Goal: Task Accomplishment & Management: Use online tool/utility

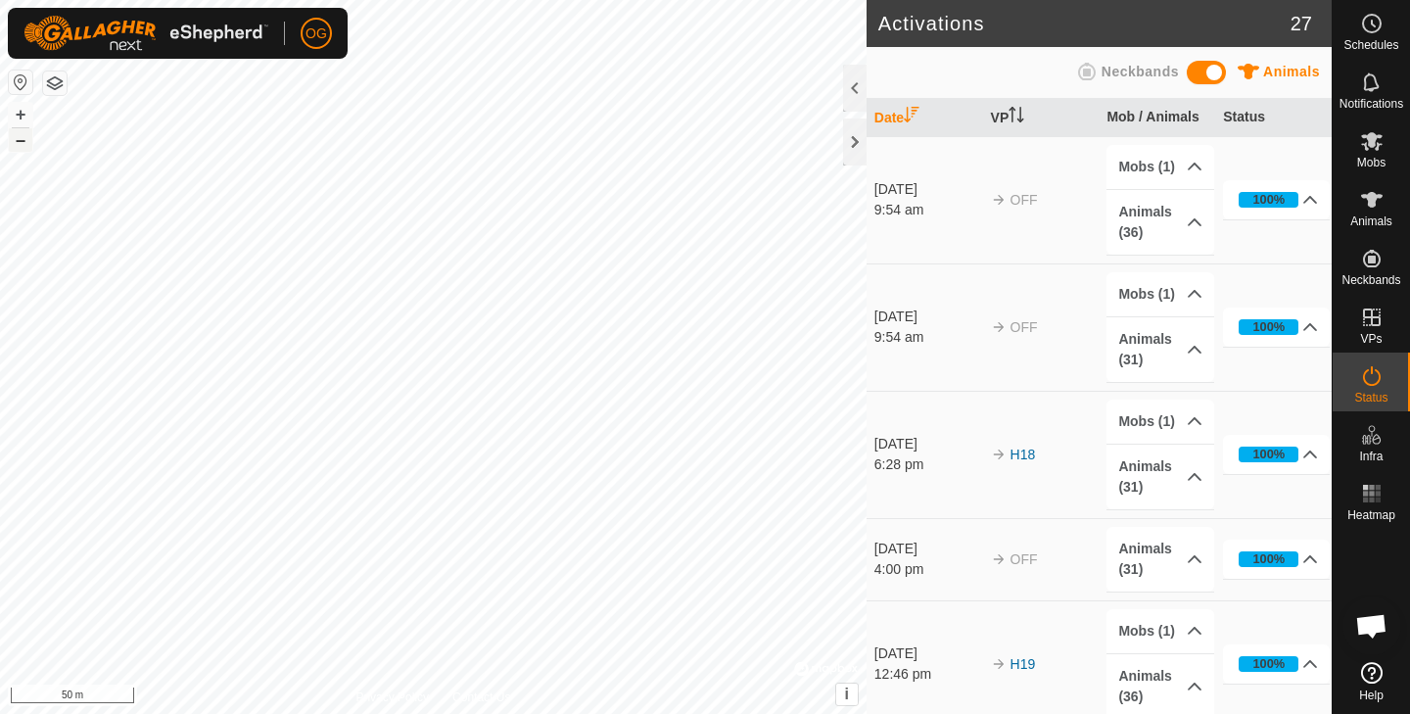
click at [19, 142] on button "–" at bounding box center [20, 139] width 23 height 23
click at [1369, 152] on icon at bounding box center [1371, 140] width 23 height 23
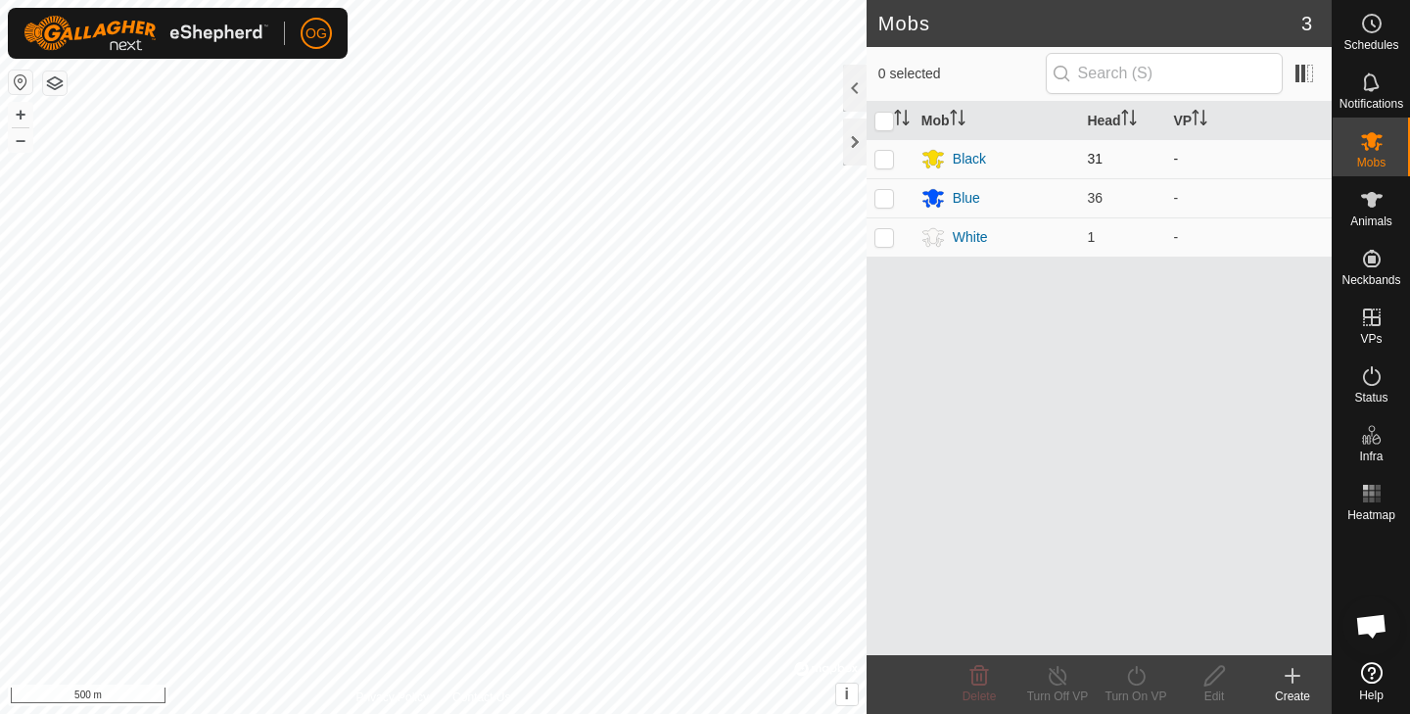
click at [887, 158] on p-checkbox at bounding box center [884, 159] width 20 height 16
checkbox input "true"
click at [882, 198] on p-checkbox at bounding box center [884, 198] width 20 height 16
checkbox input "true"
click at [1397, 211] on div "Animals" at bounding box center [1371, 205] width 77 height 59
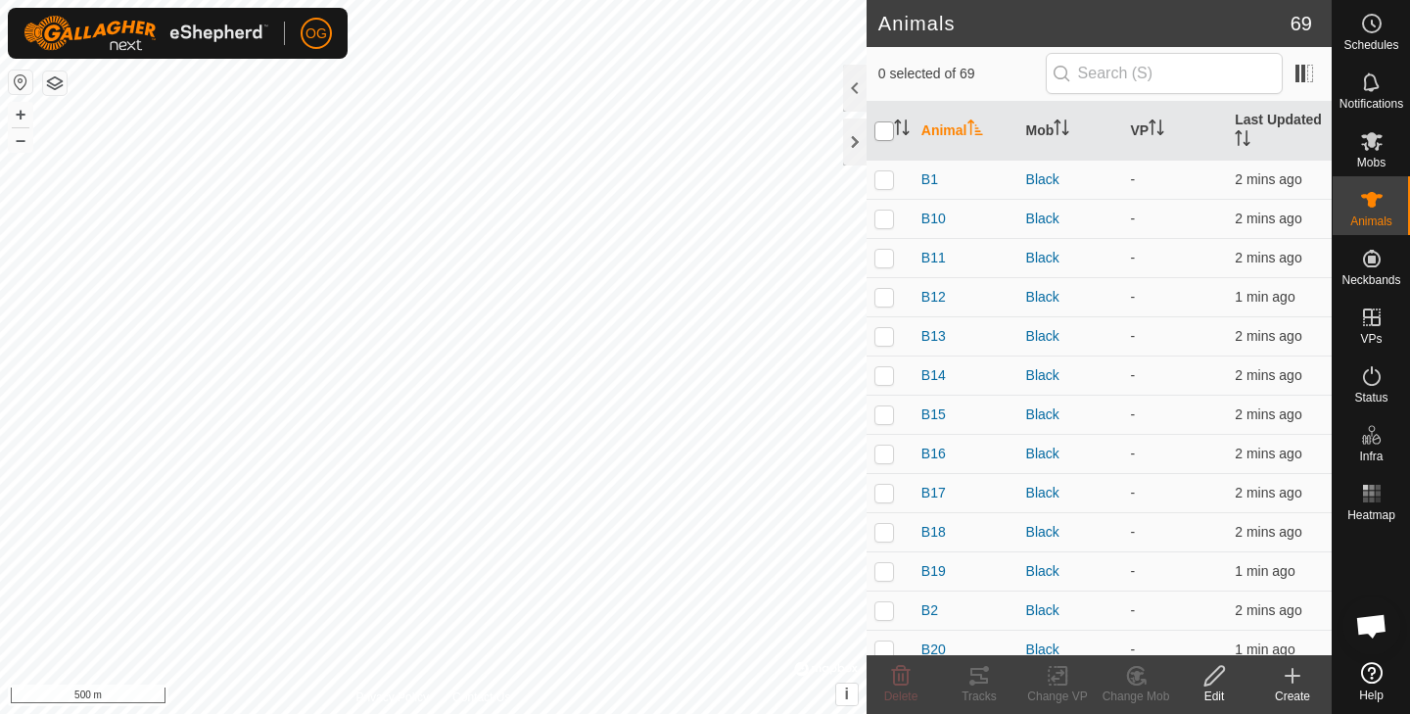
click at [887, 130] on input "checkbox" at bounding box center [884, 131] width 20 height 20
checkbox input "true"
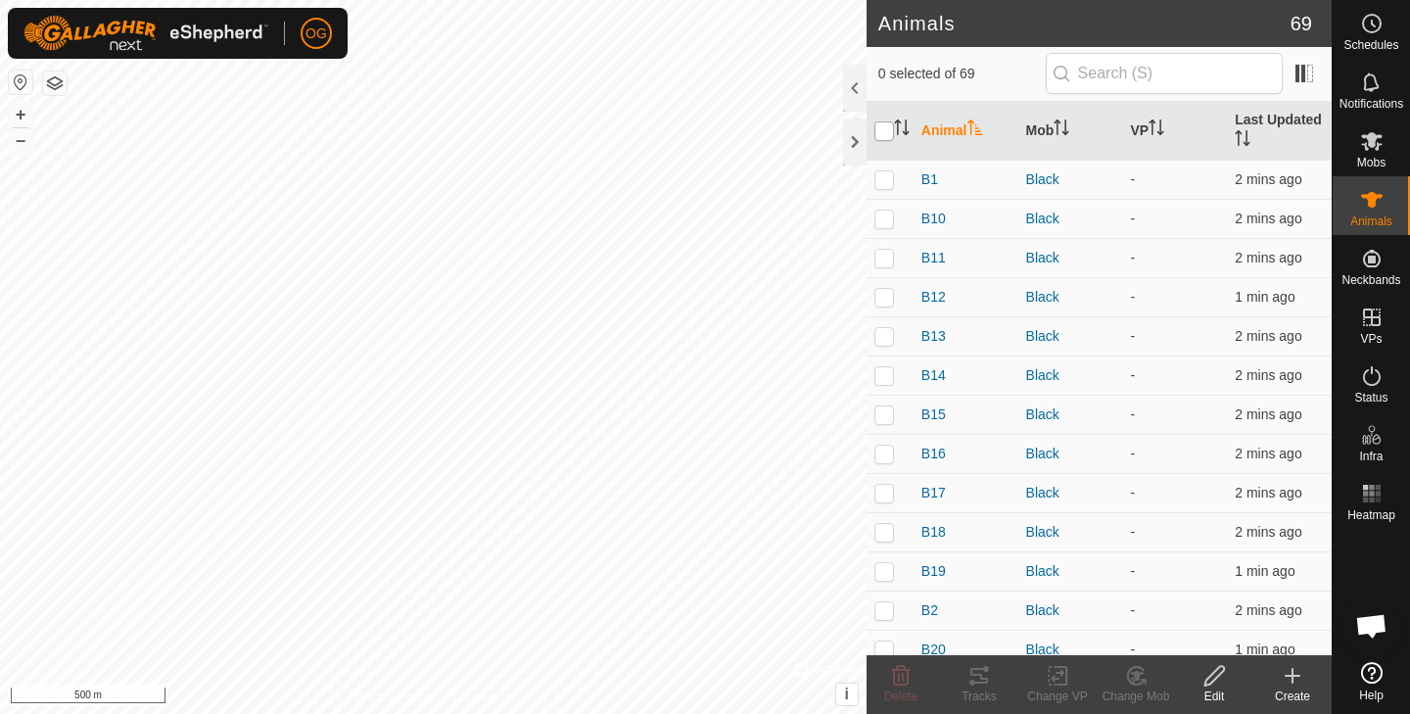
checkbox input "true"
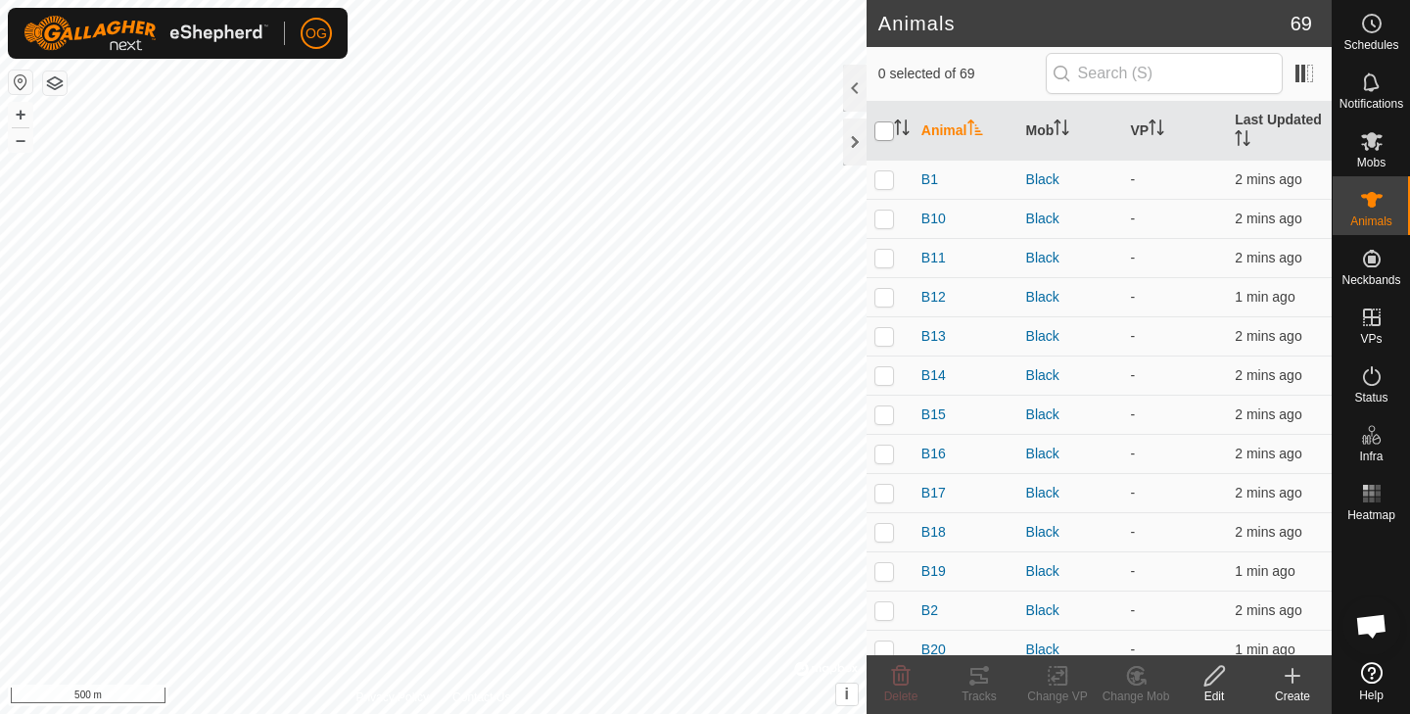
checkbox input "true"
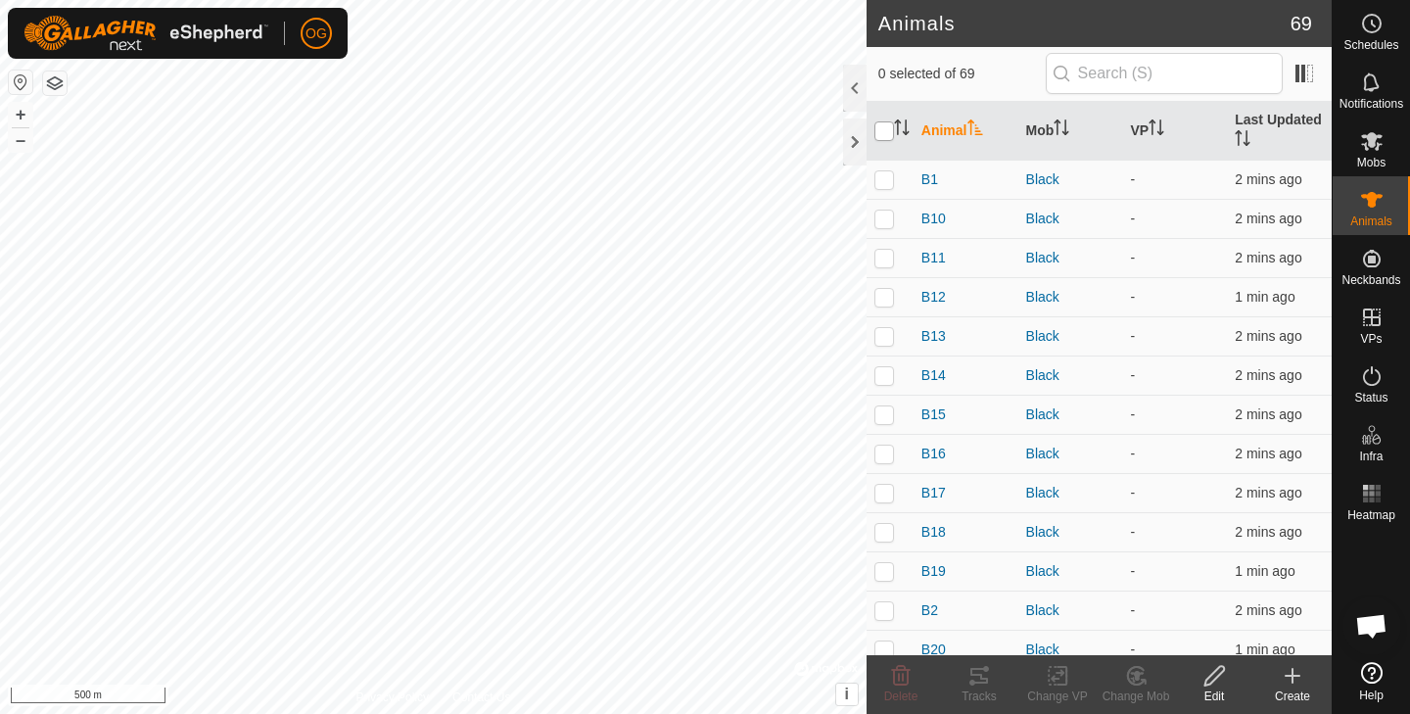
checkbox input "true"
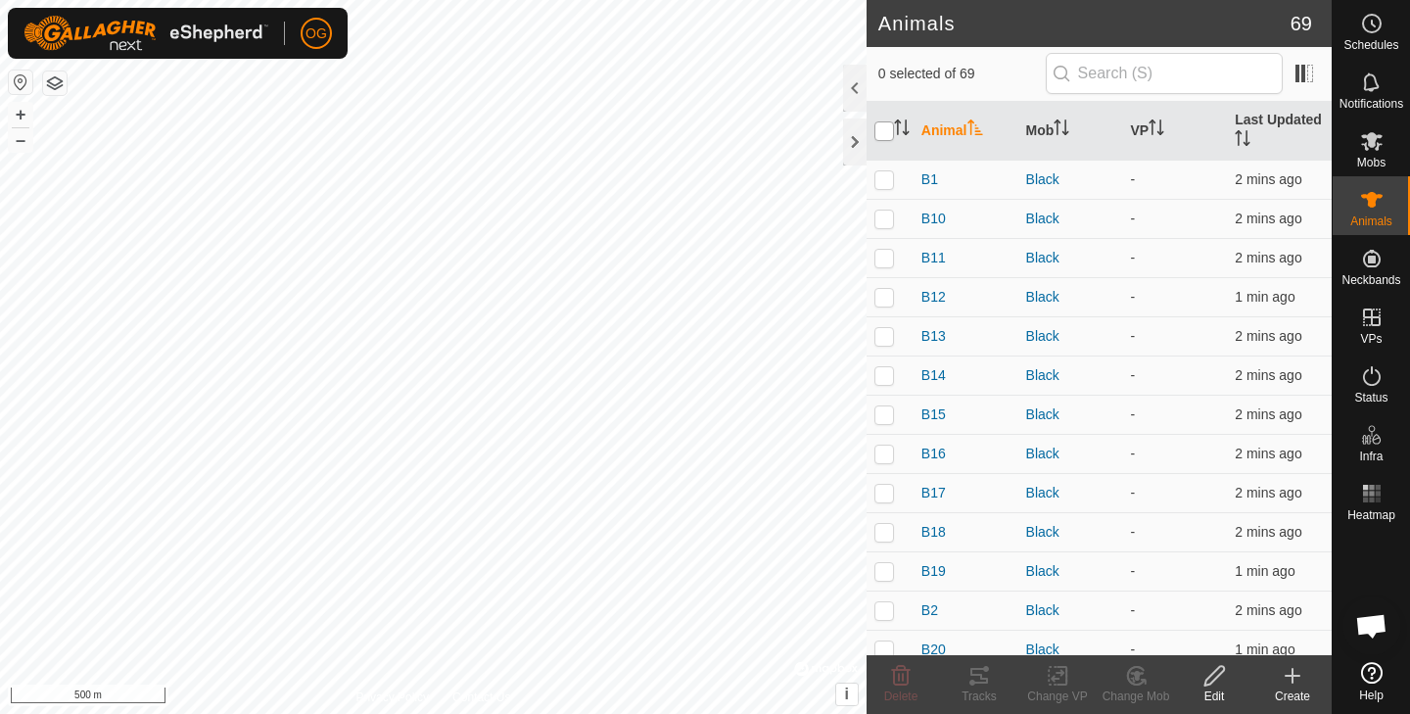
checkbox input "true"
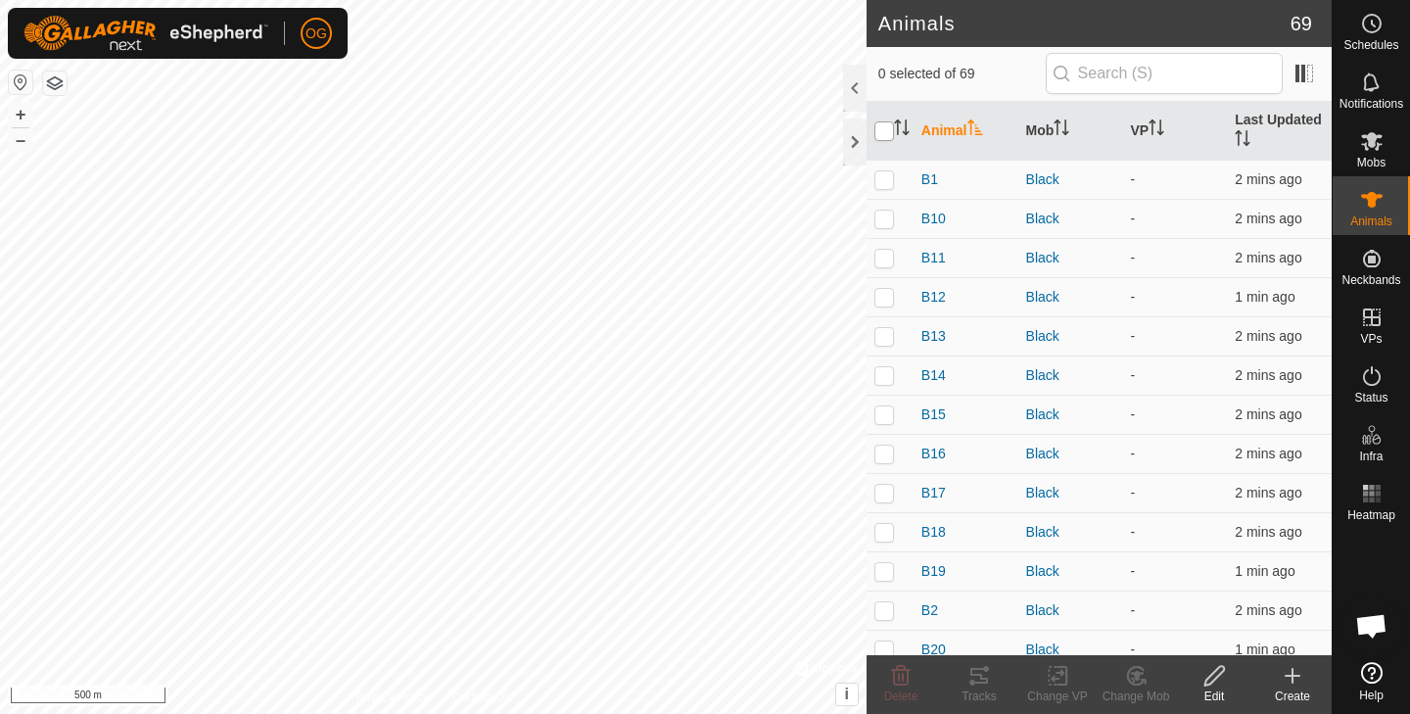
checkbox input "true"
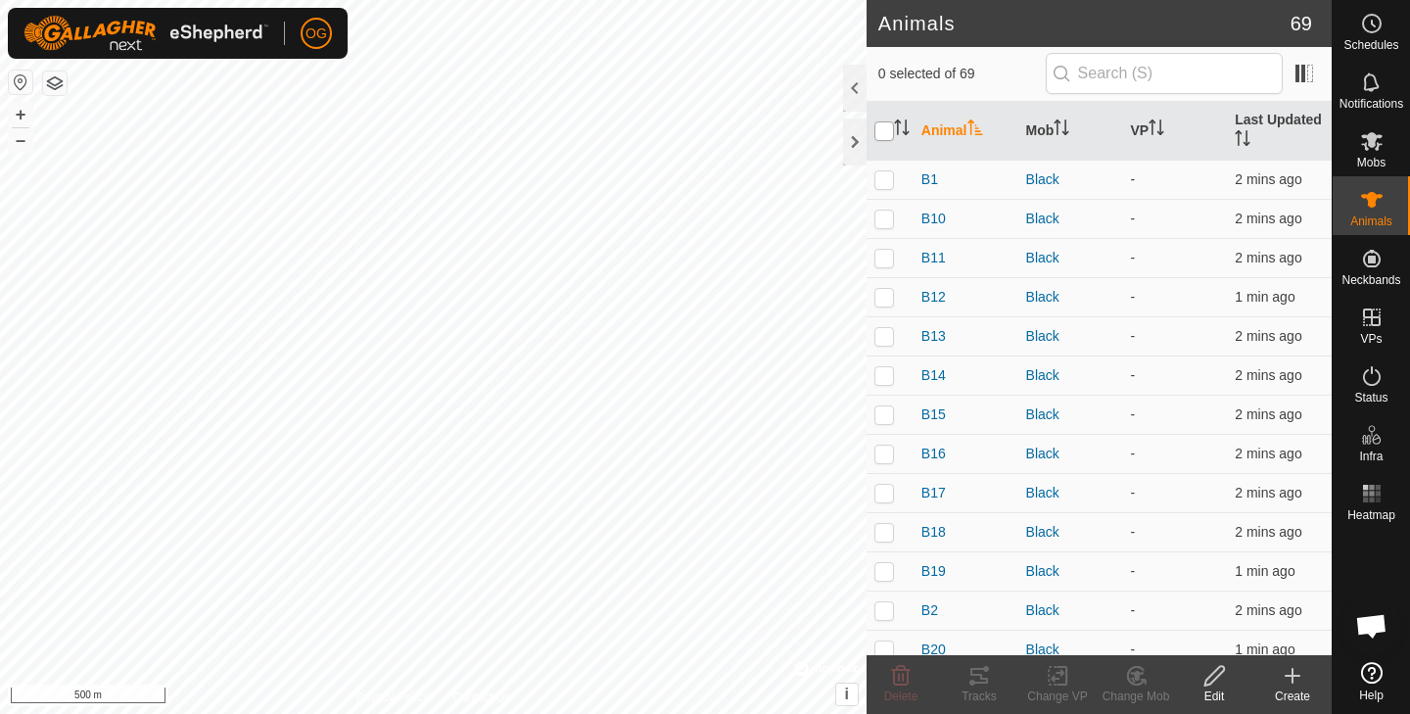
checkbox input "true"
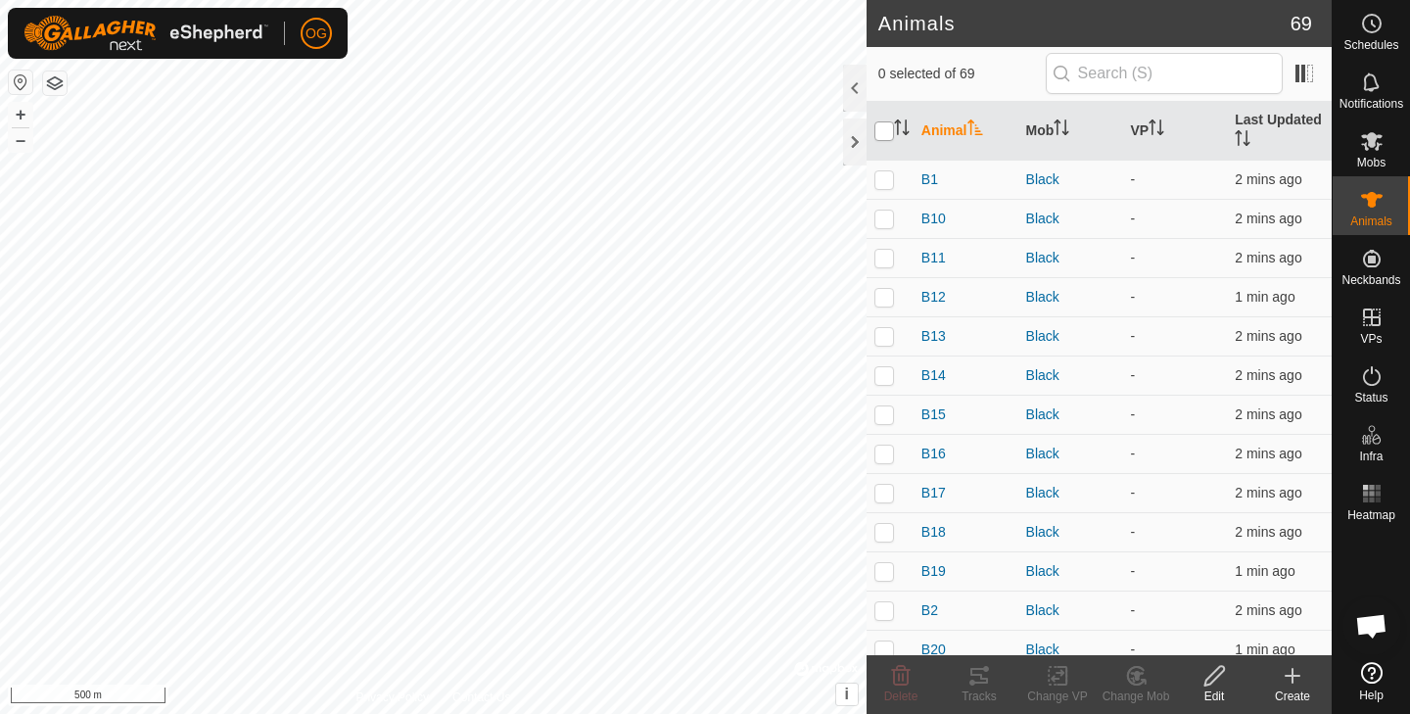
checkbox input "true"
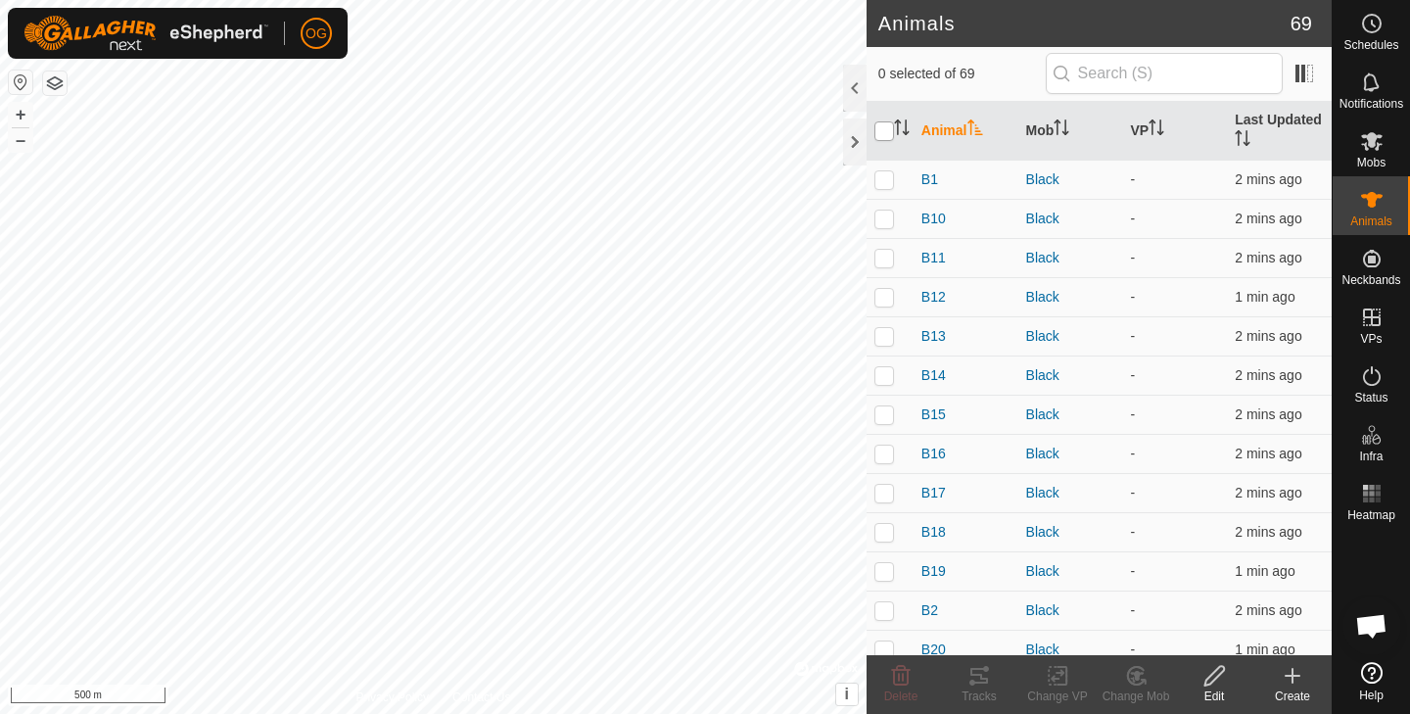
checkbox input "true"
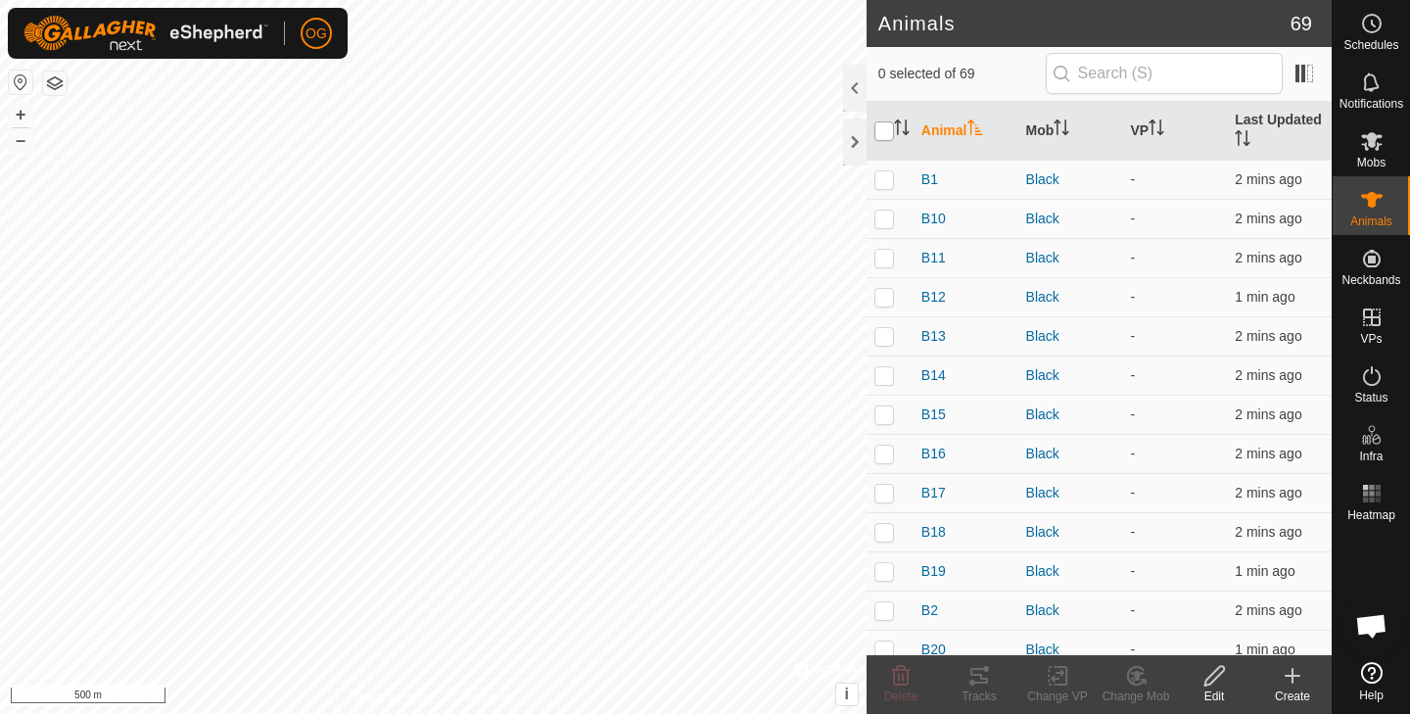
checkbox input "true"
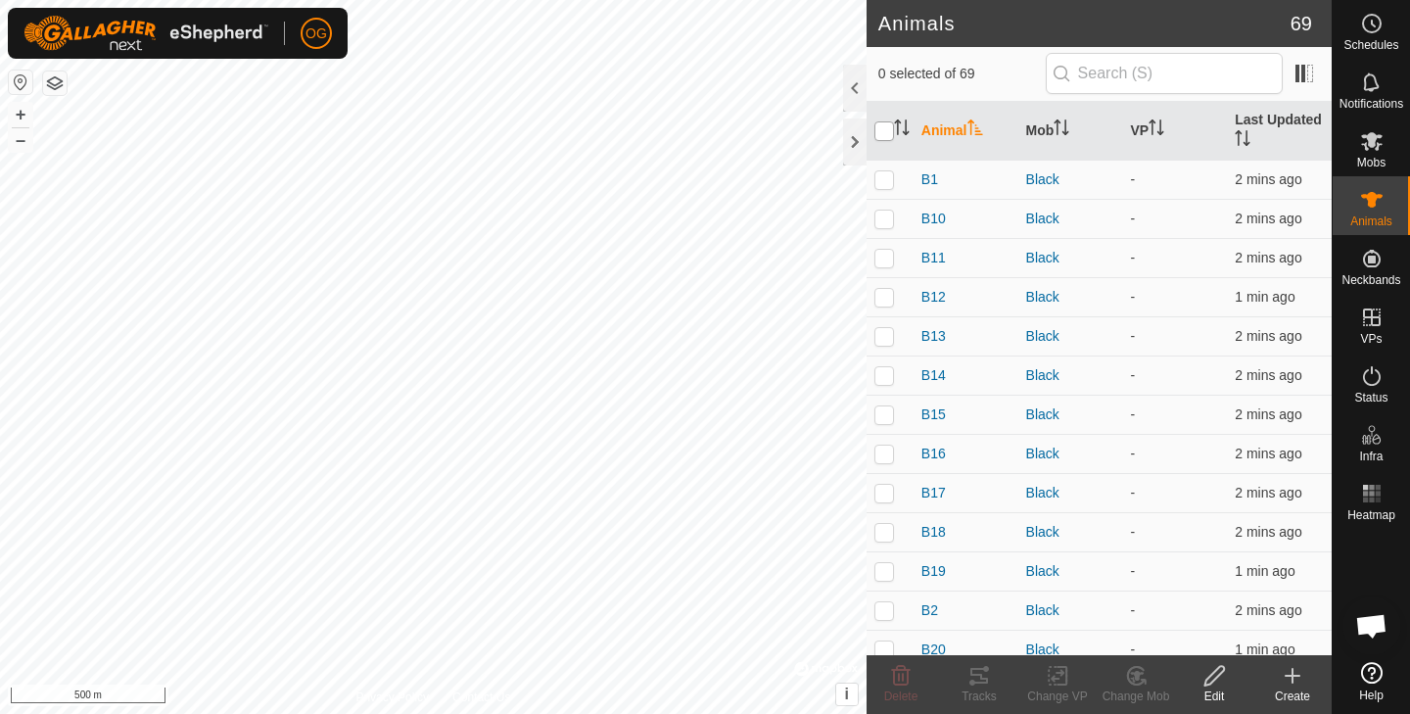
checkbox input "true"
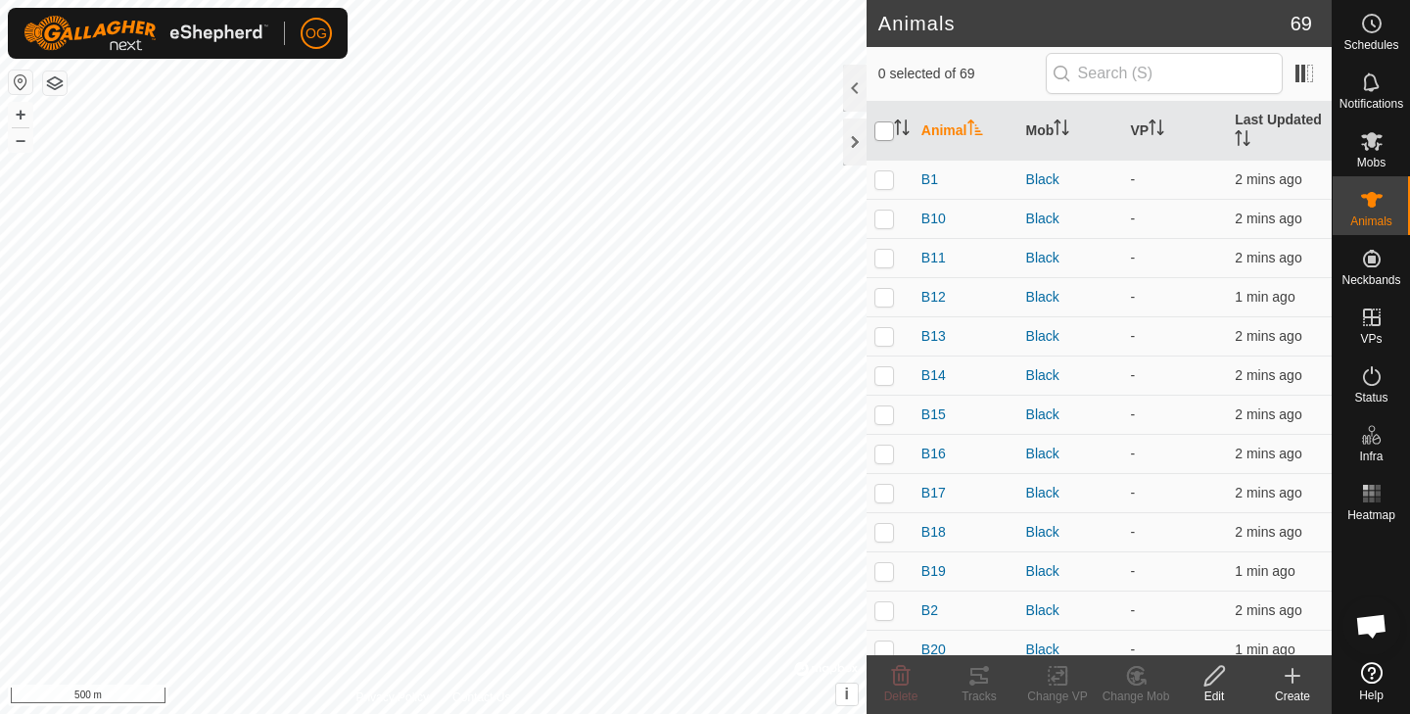
checkbox input "true"
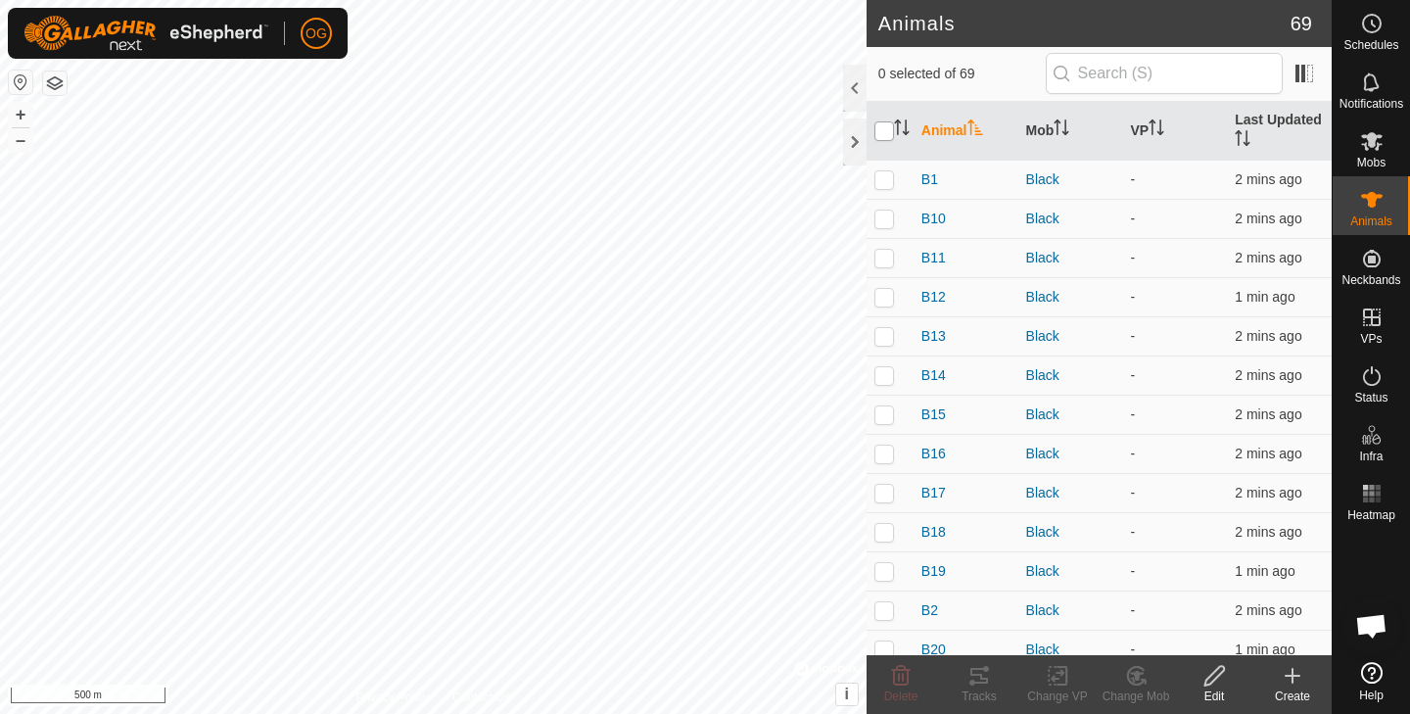
checkbox input "true"
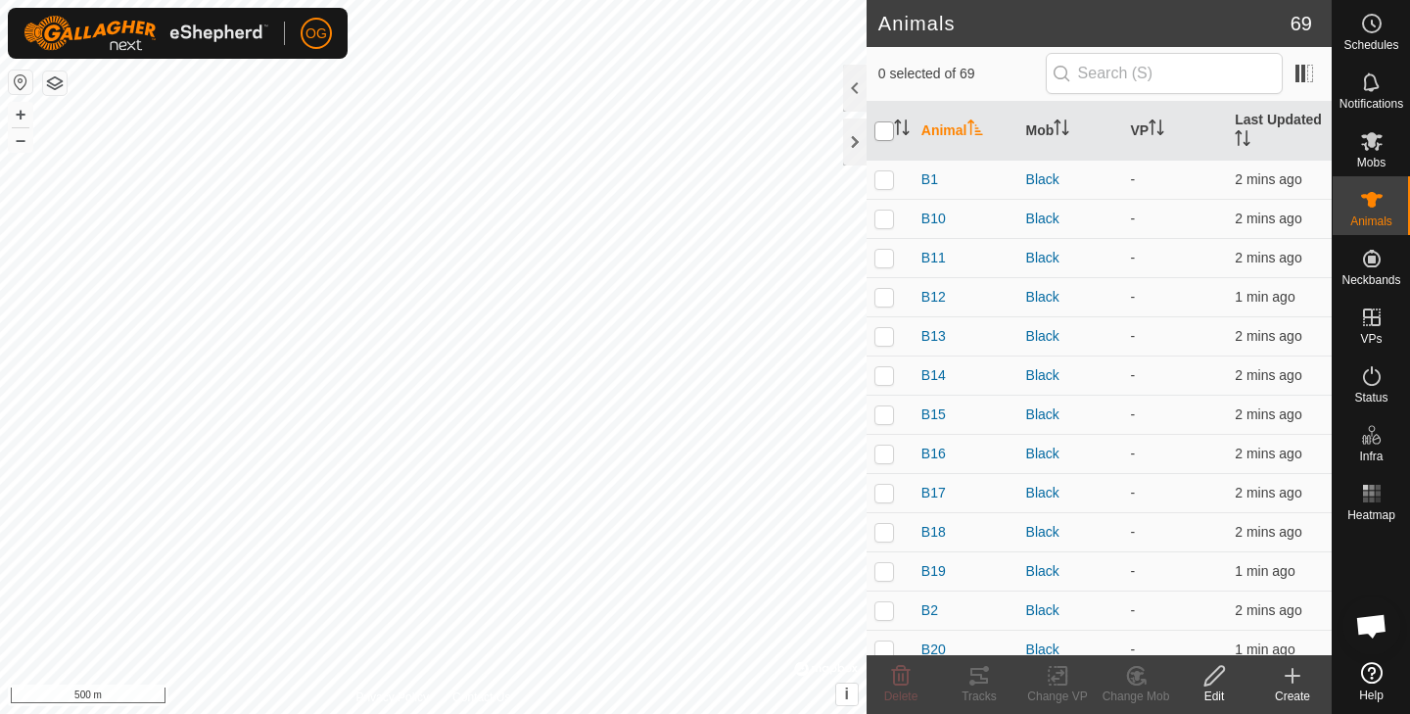
checkbox input "true"
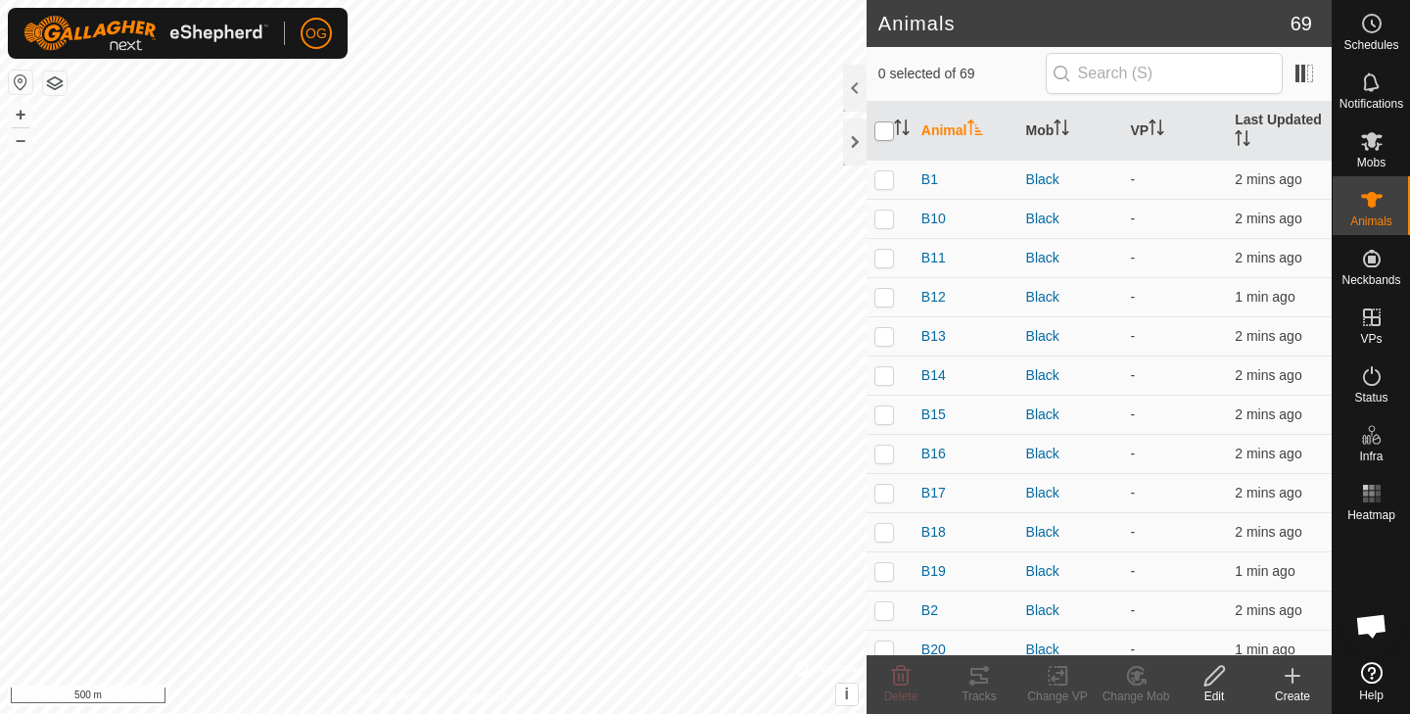
checkbox input "true"
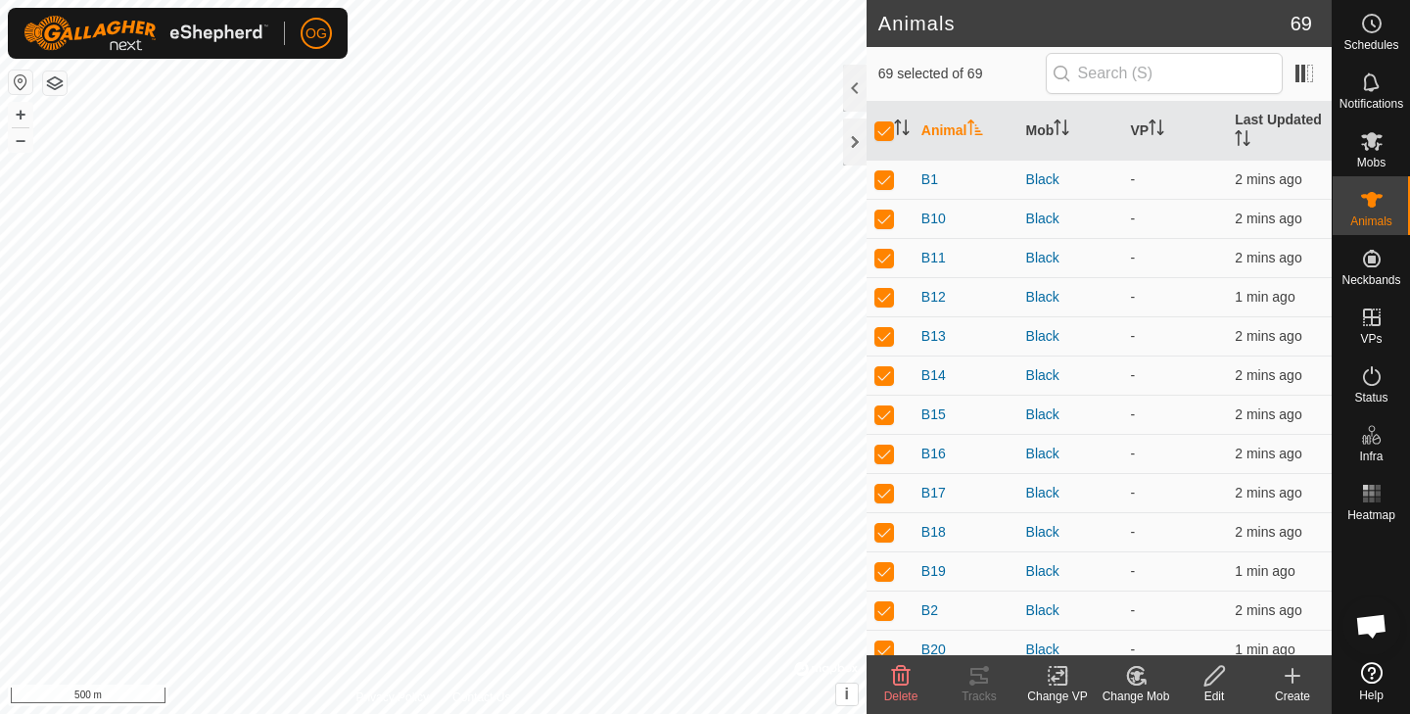
click at [1058, 675] on icon at bounding box center [1058, 675] width 24 height 23
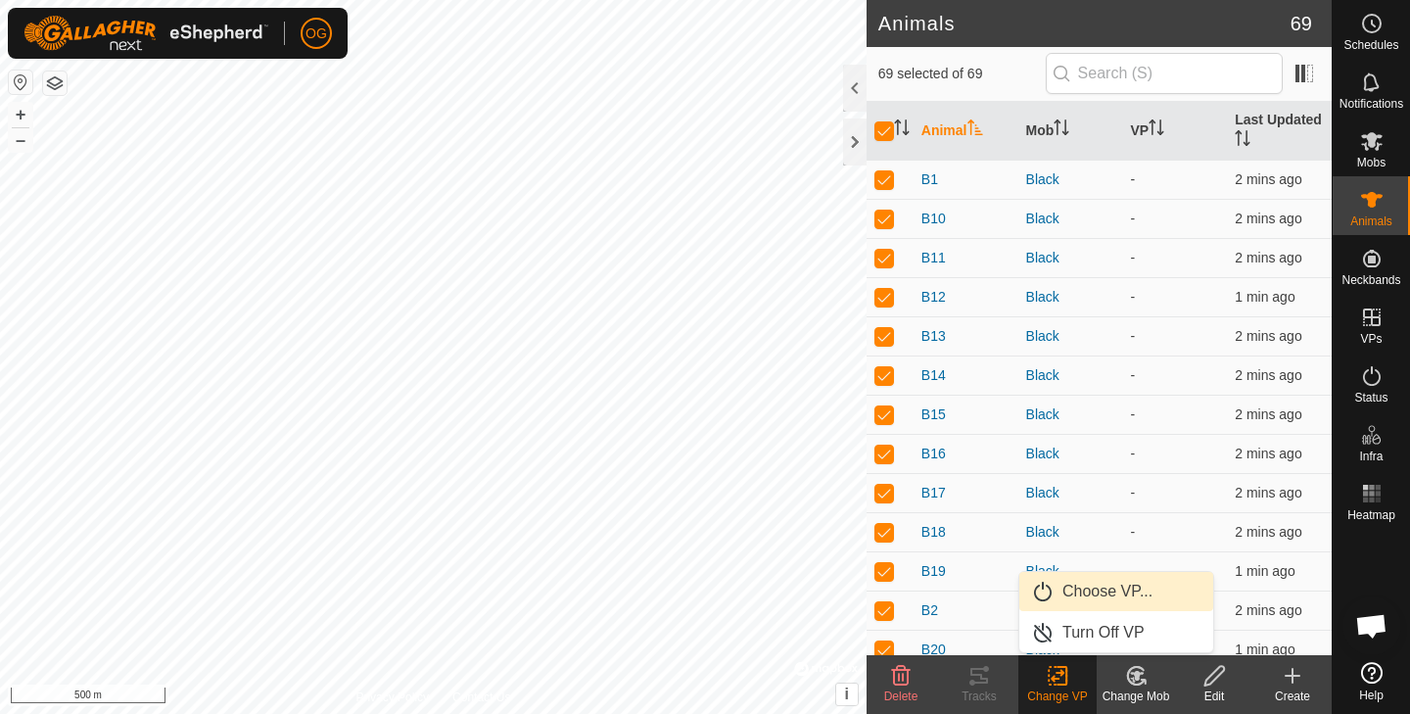
click at [1072, 591] on link "Choose VP..." at bounding box center [1116, 591] width 194 height 39
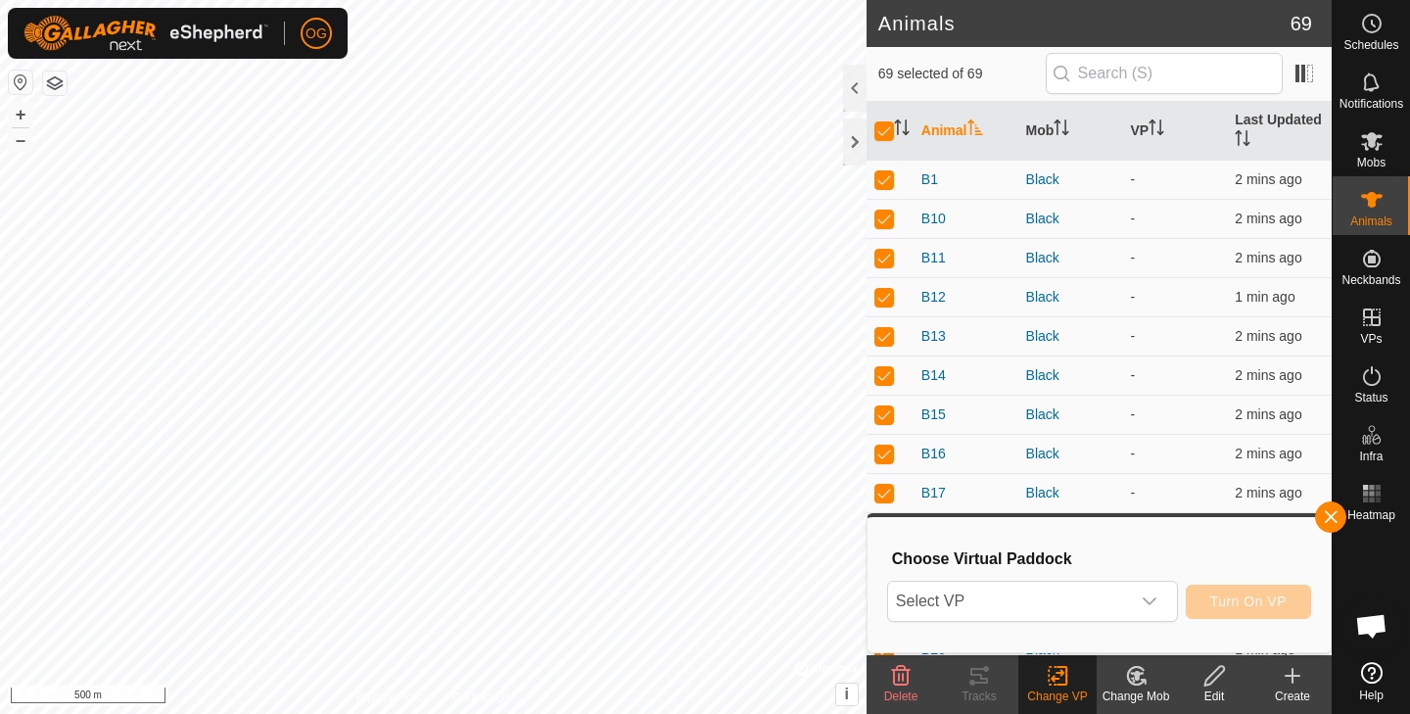
click at [1072, 591] on span "Select VP" at bounding box center [1009, 601] width 242 height 39
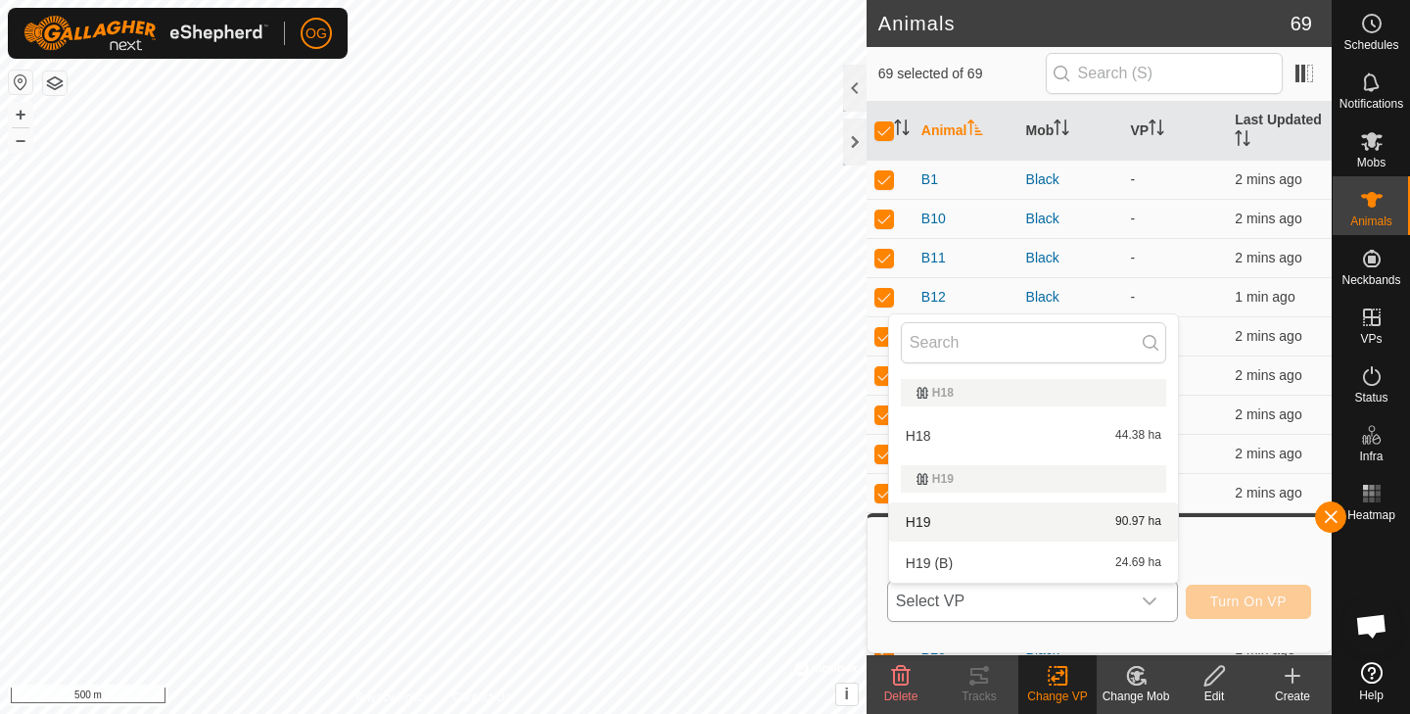
click at [1056, 525] on li "H19 90.97 ha" at bounding box center [1033, 521] width 289 height 39
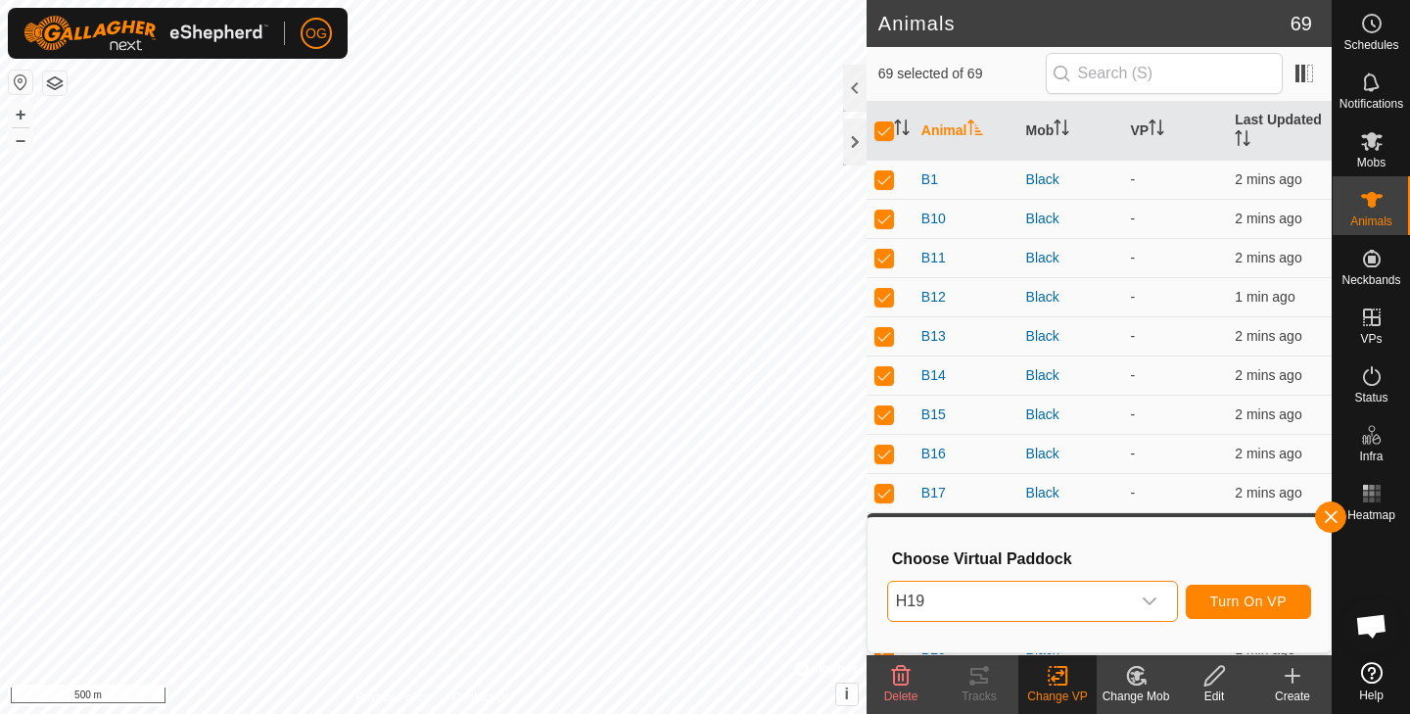
click at [1234, 605] on span "Turn On VP" at bounding box center [1248, 601] width 76 height 16
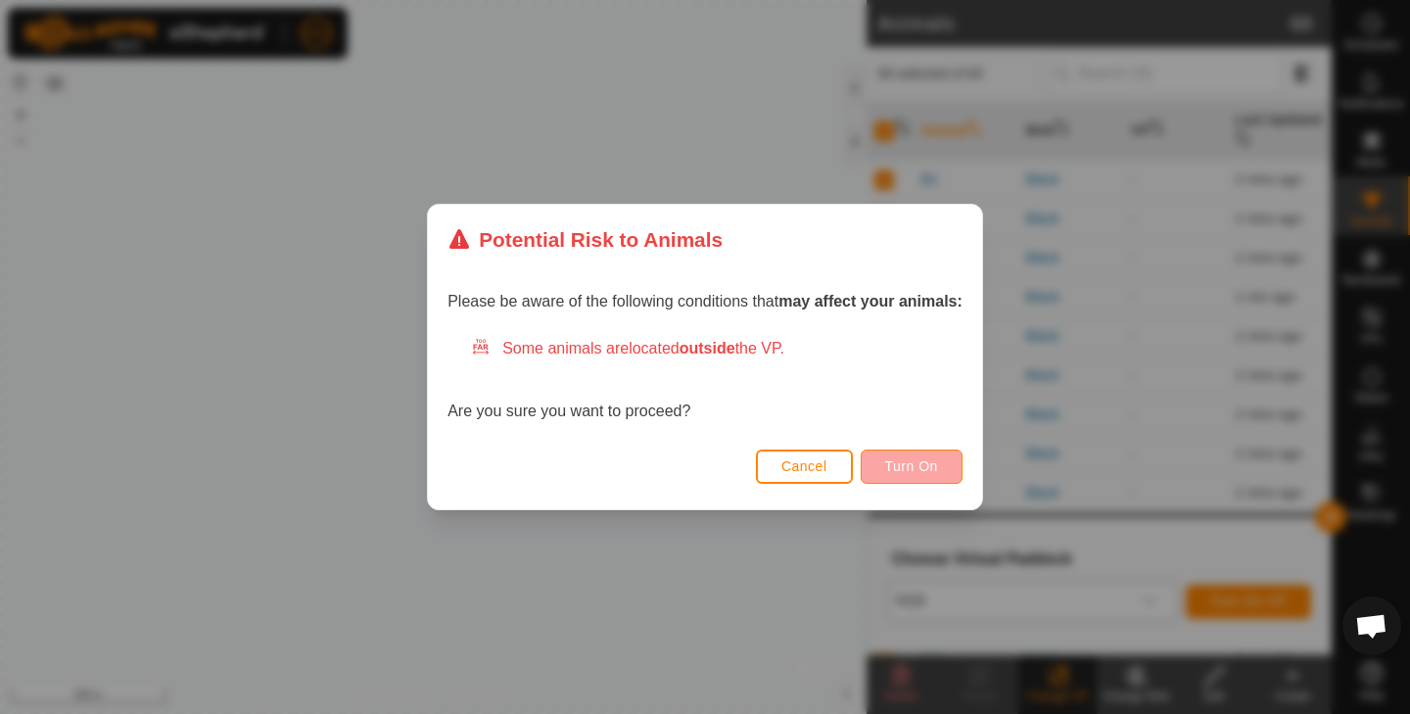
click at [911, 467] on span "Turn On" at bounding box center [911, 466] width 53 height 16
